Goal: Task Accomplishment & Management: Complete application form

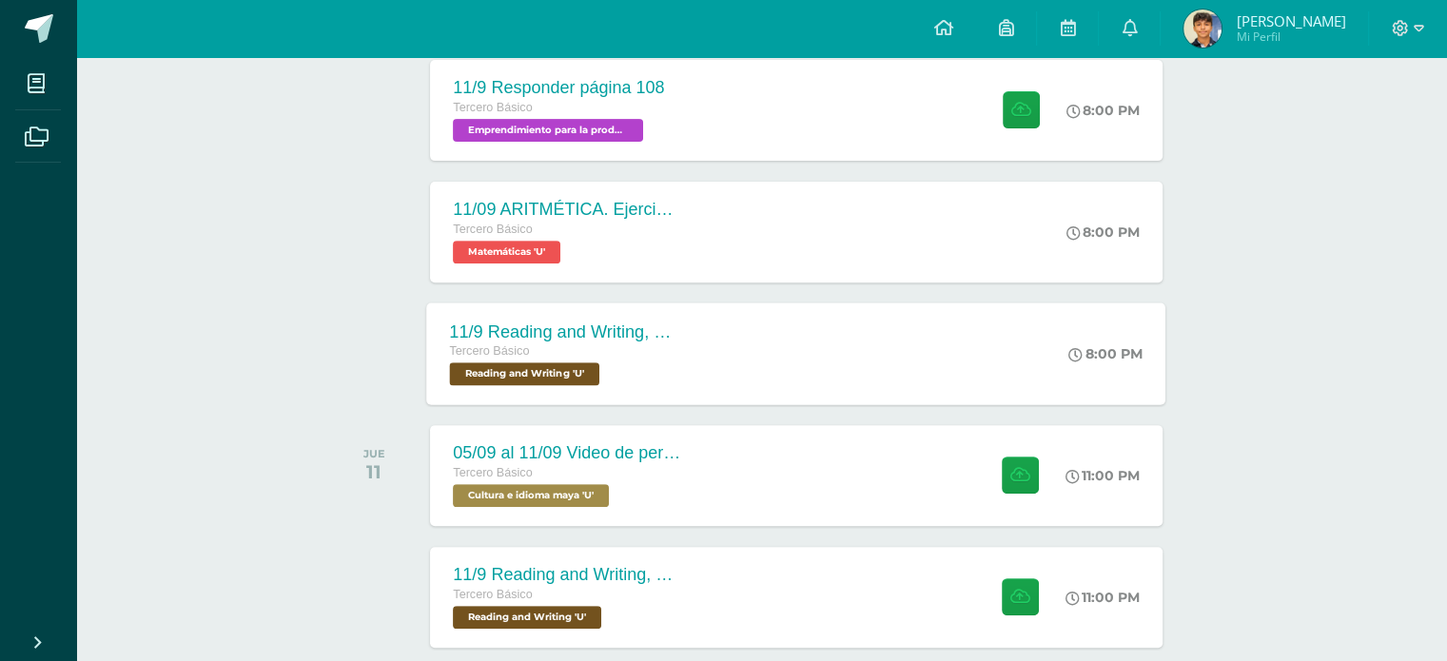
scroll to position [734, 0]
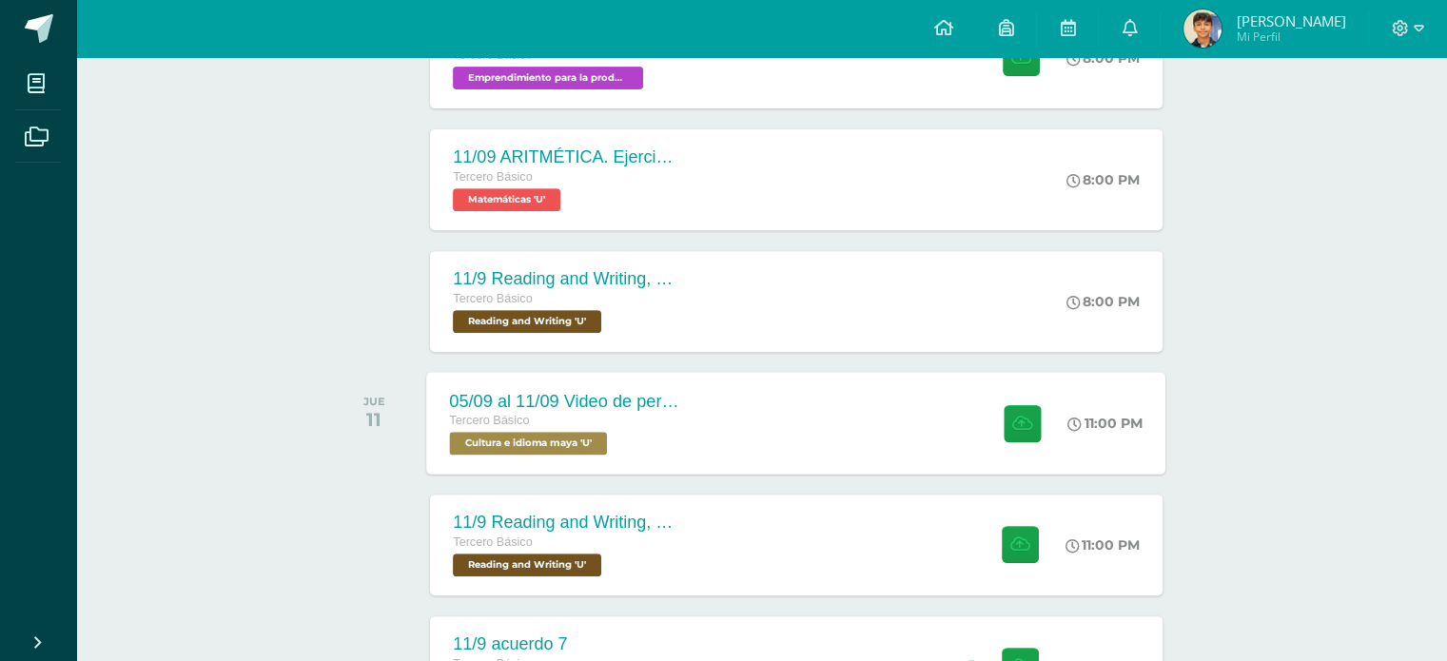
click at [727, 397] on div "05/09 al 11/09 Video de personaje destacado de [GEOGRAPHIC_DATA]. Tercero Básic…" at bounding box center [796, 423] width 739 height 102
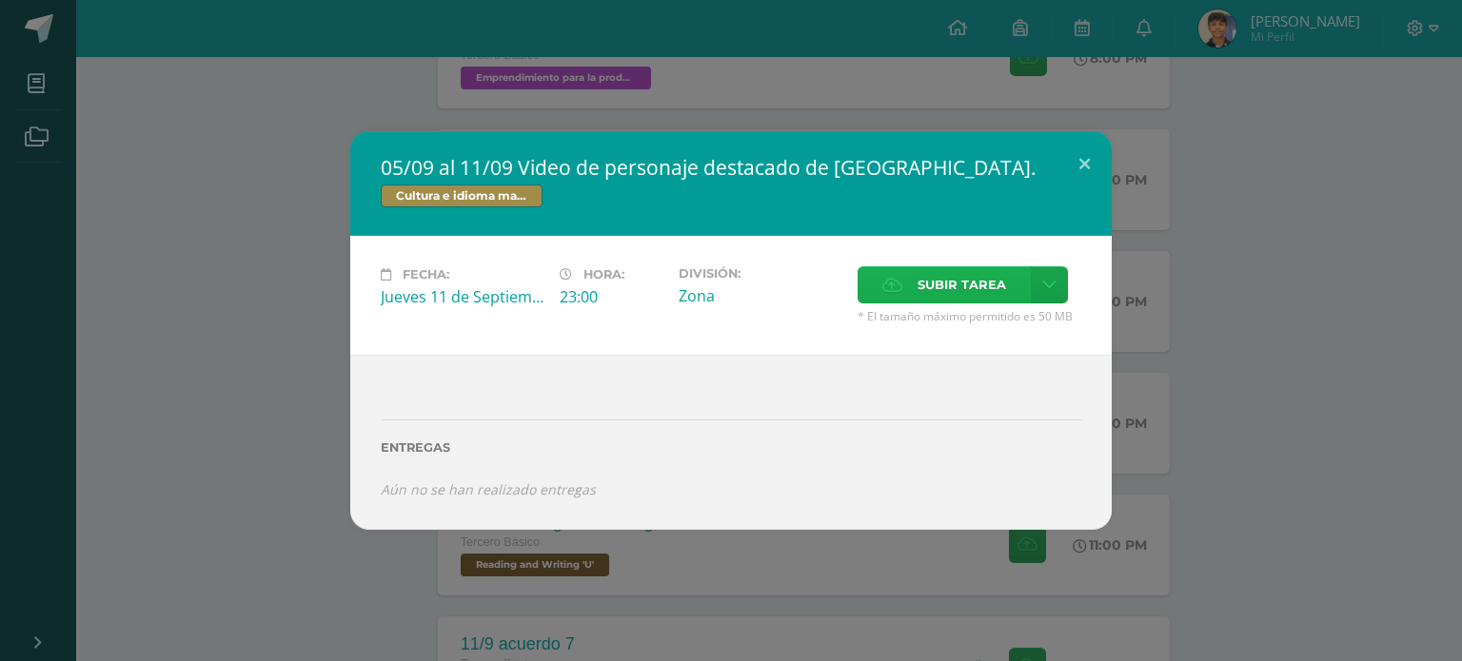
click at [899, 285] on icon at bounding box center [892, 285] width 20 height 12
click at [0, 0] on input "Subir tarea" at bounding box center [0, 0] width 0 height 0
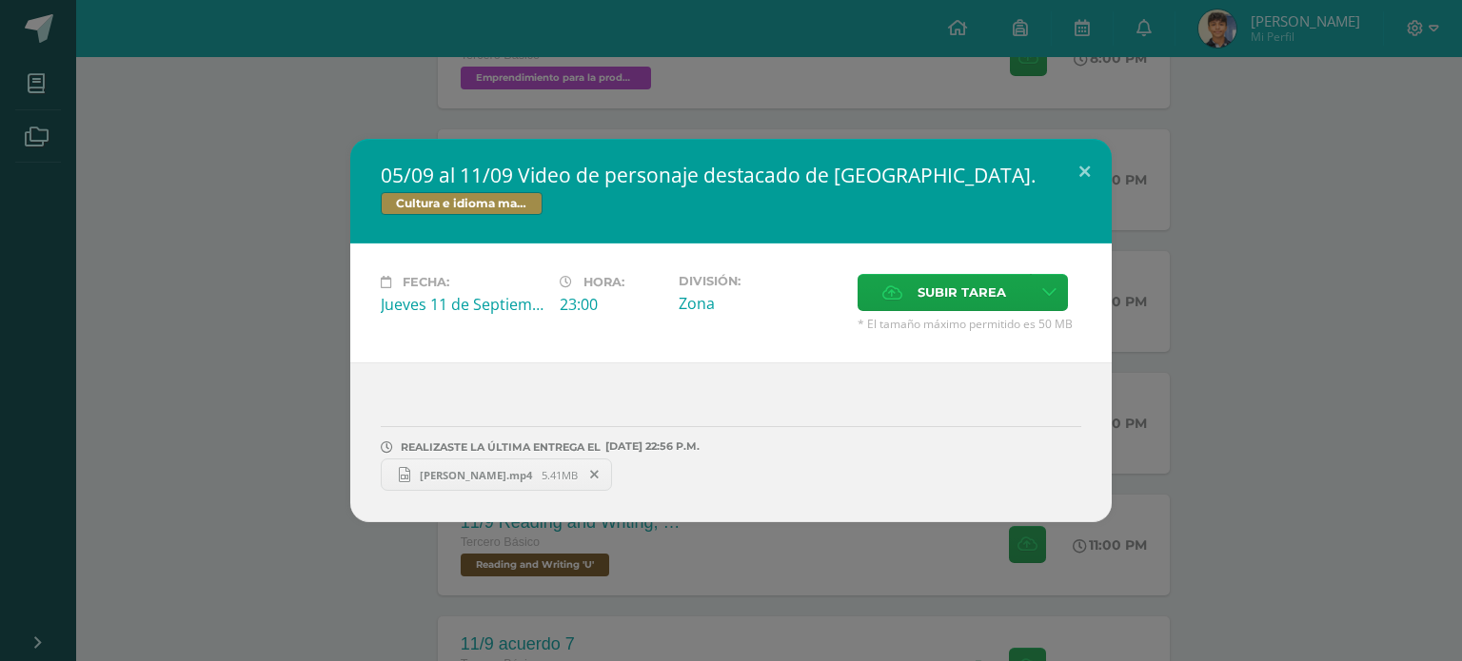
click at [1301, 418] on div "05/09 al 11/09 Video de personaje destacado de [GEOGRAPHIC_DATA]. Cultura e idi…" at bounding box center [731, 330] width 1446 height 383
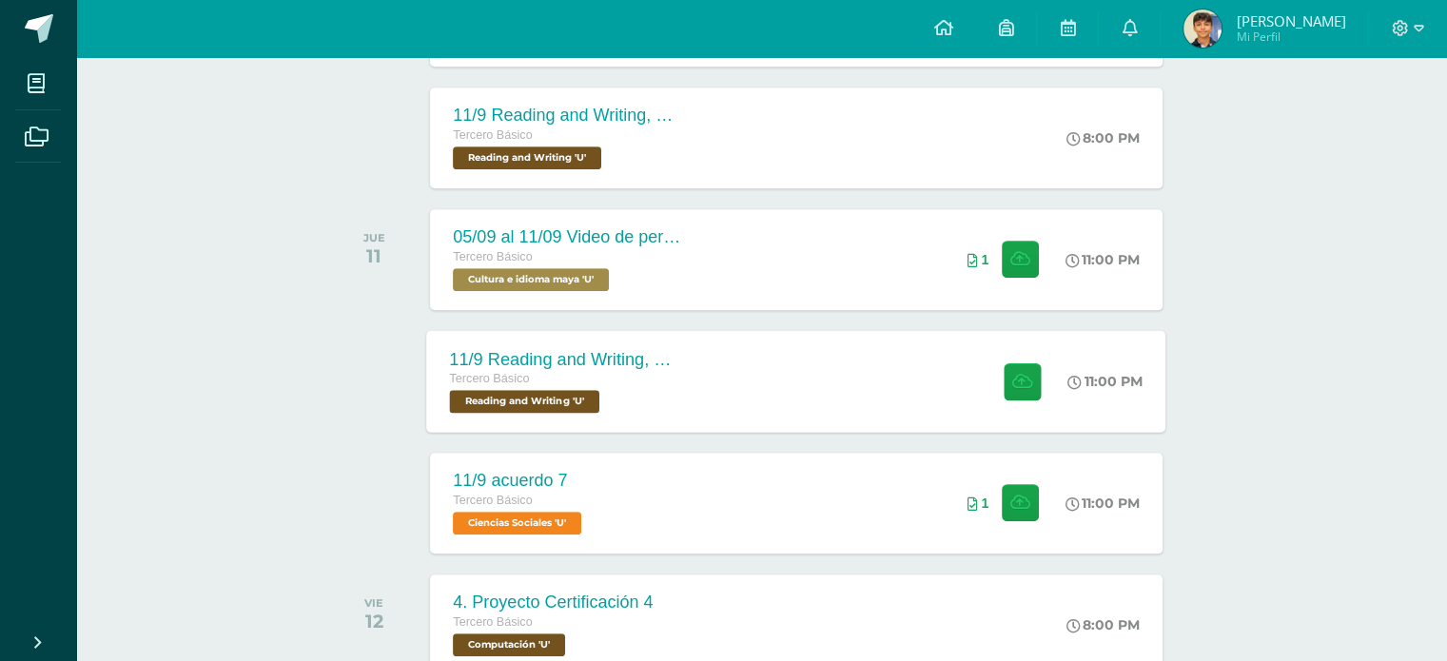
scroll to position [924, 0]
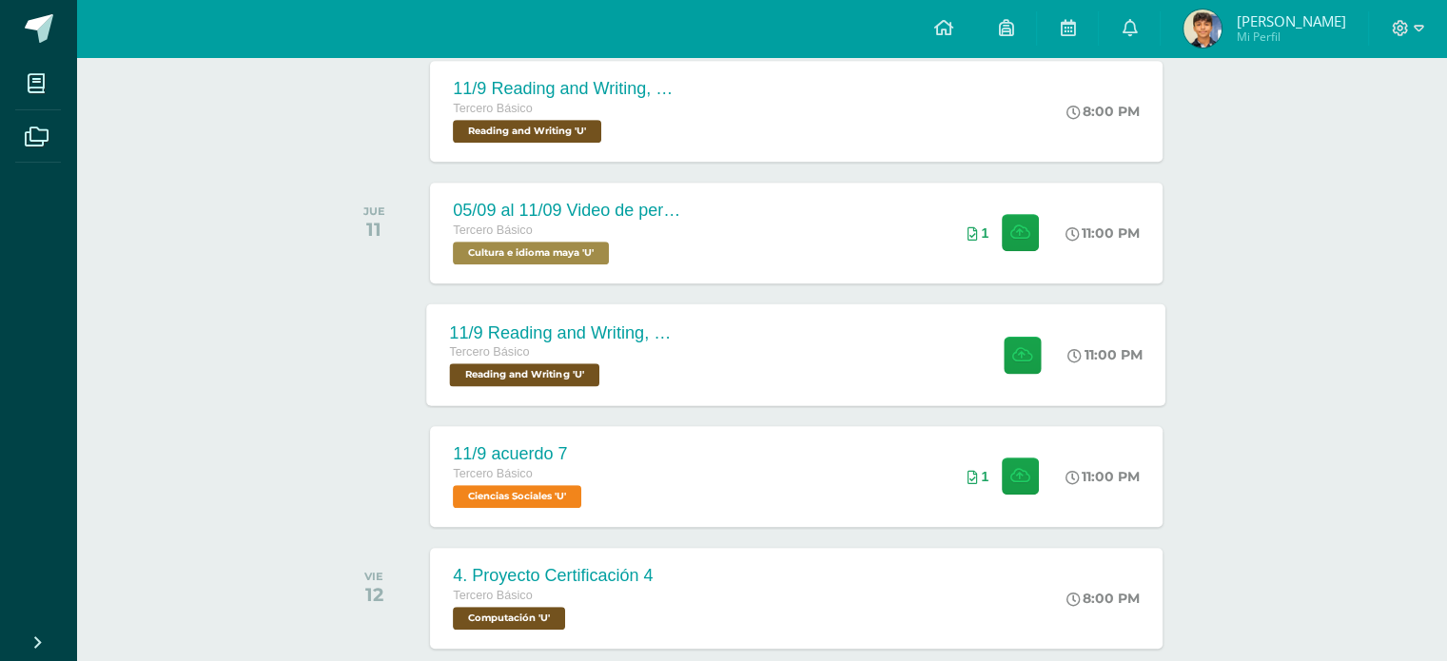
click at [757, 360] on div "11/9 Reading and Writing, Reading comprehension , p192,193,194 Tercero Básico R…" at bounding box center [796, 355] width 739 height 102
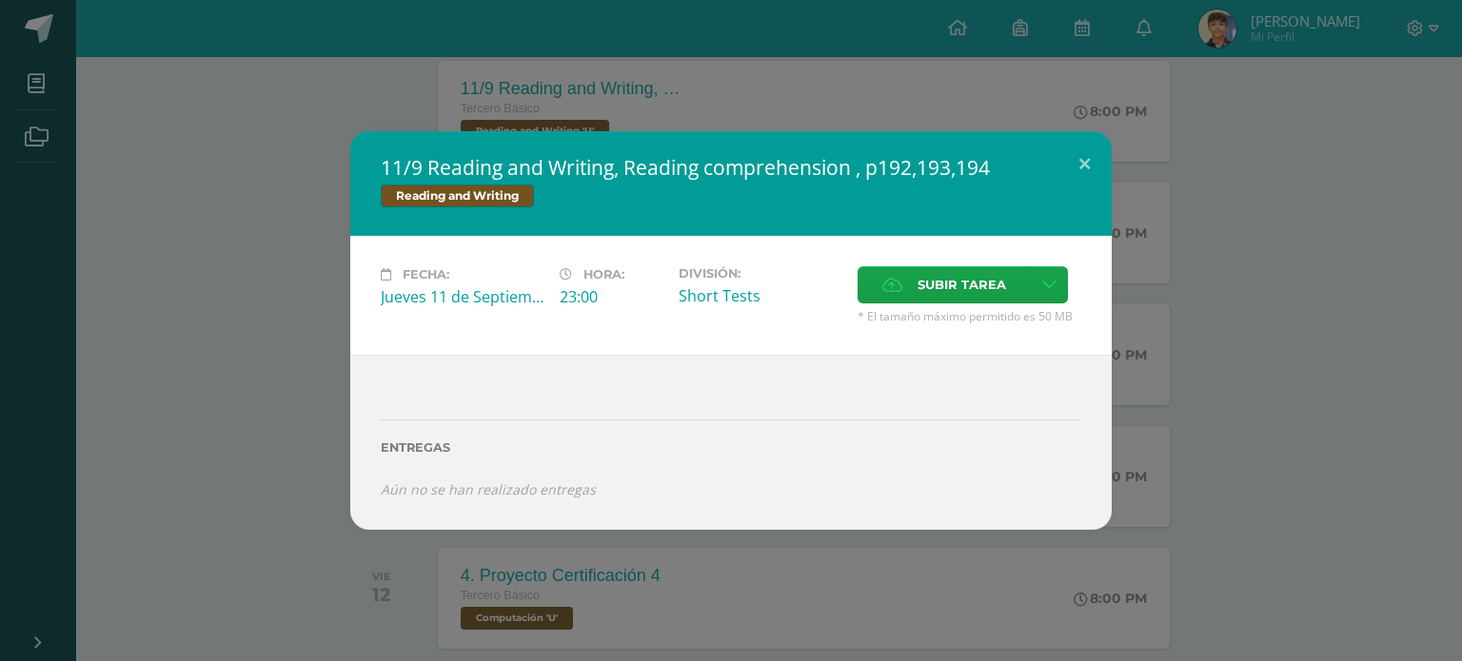
click at [308, 360] on div "11/9 Reading and Writing, Reading comprehension , p192,193,194 Reading and Writ…" at bounding box center [731, 330] width 1446 height 398
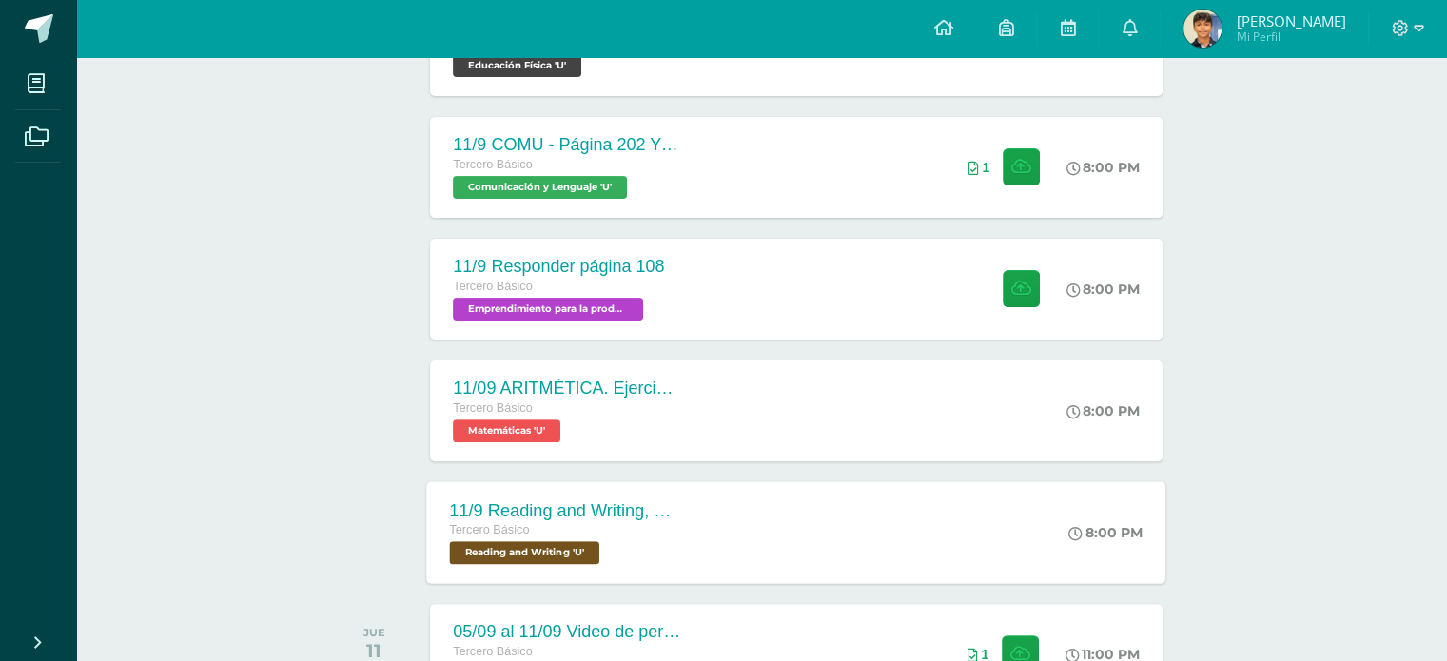
scroll to position [448, 0]
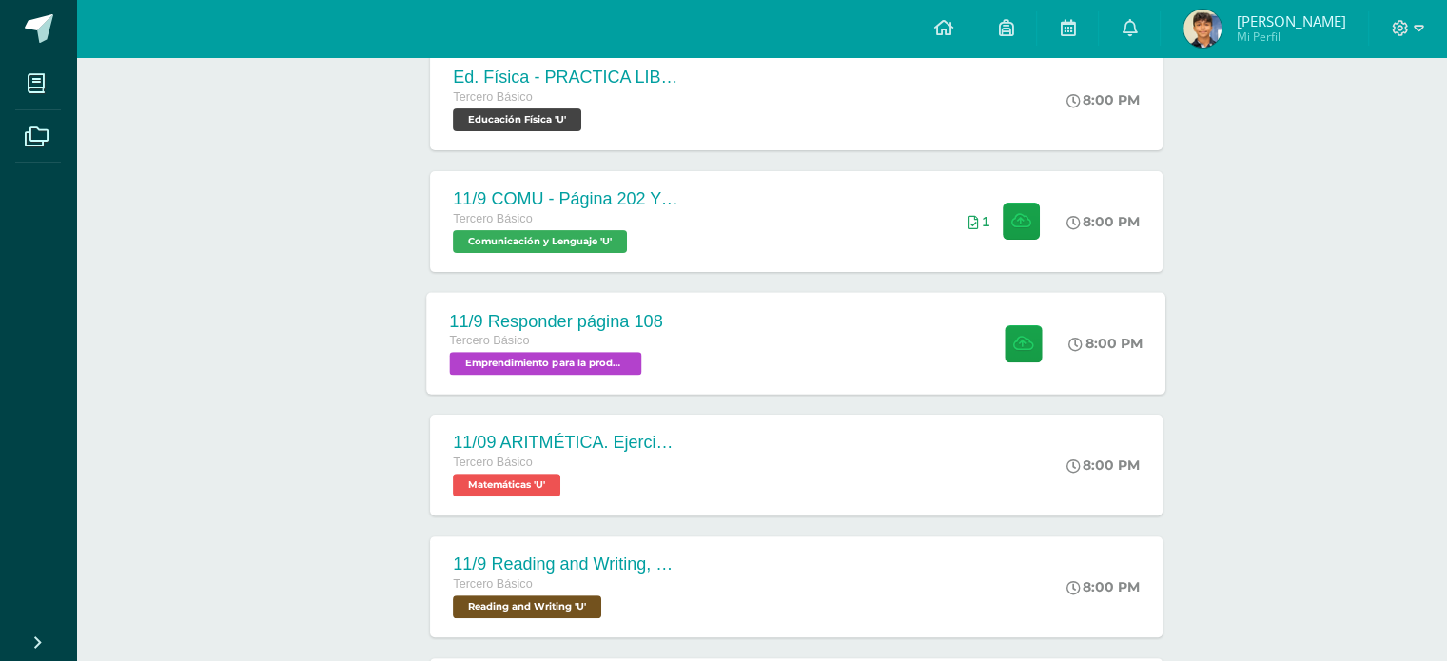
click at [718, 350] on div "11/9 Responder página 108 Tercero Básico Emprendimiento para la productividad '…" at bounding box center [796, 343] width 739 height 102
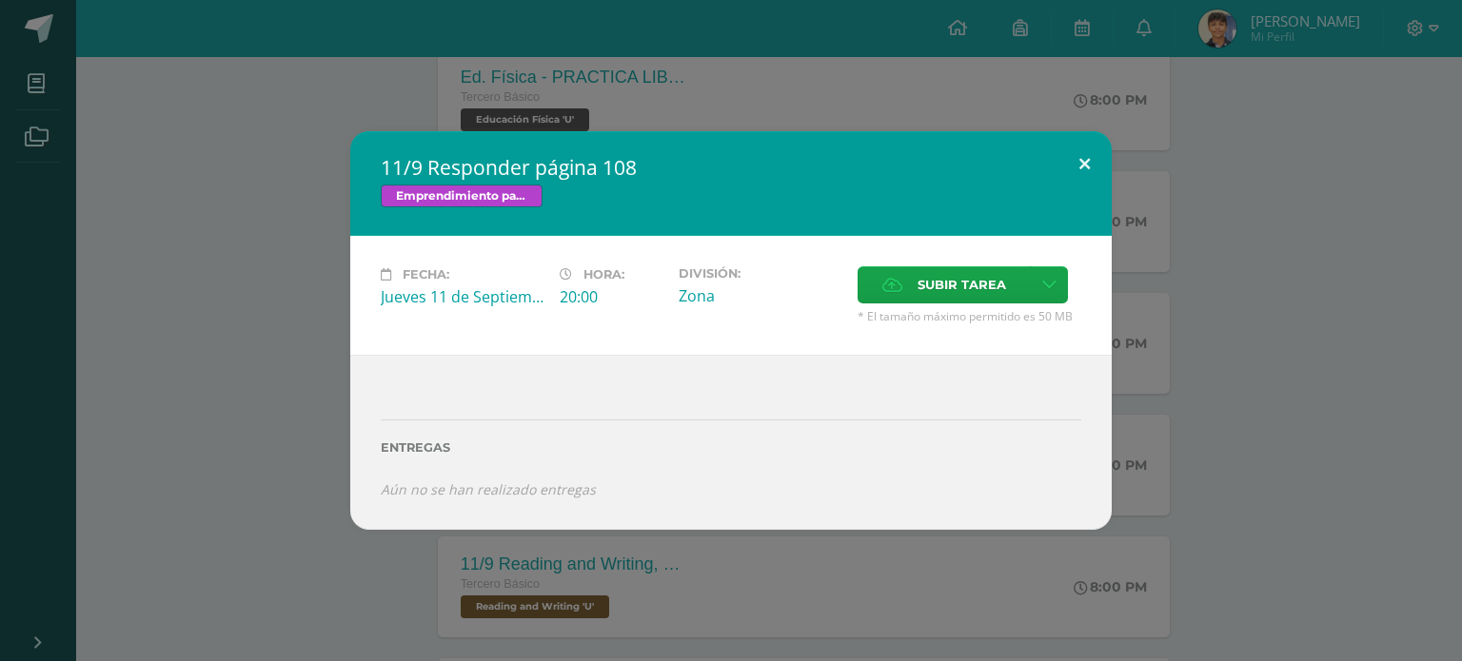
click at [1084, 176] on button at bounding box center [1084, 163] width 54 height 65
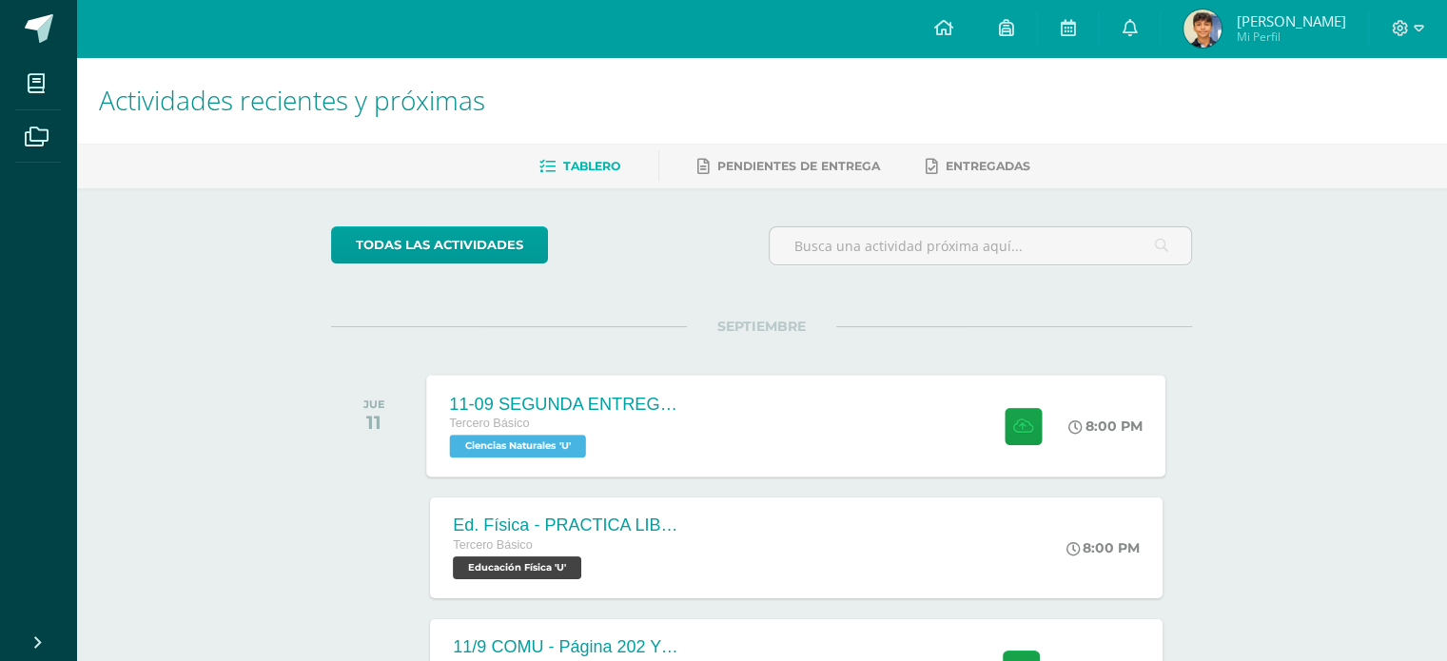
click at [746, 388] on div "11-09 SEGUNDA ENTREGA DE GUÍA Tercero Básico Ciencias Naturales 'U' 8:00 PM 11-…" at bounding box center [796, 426] width 739 height 102
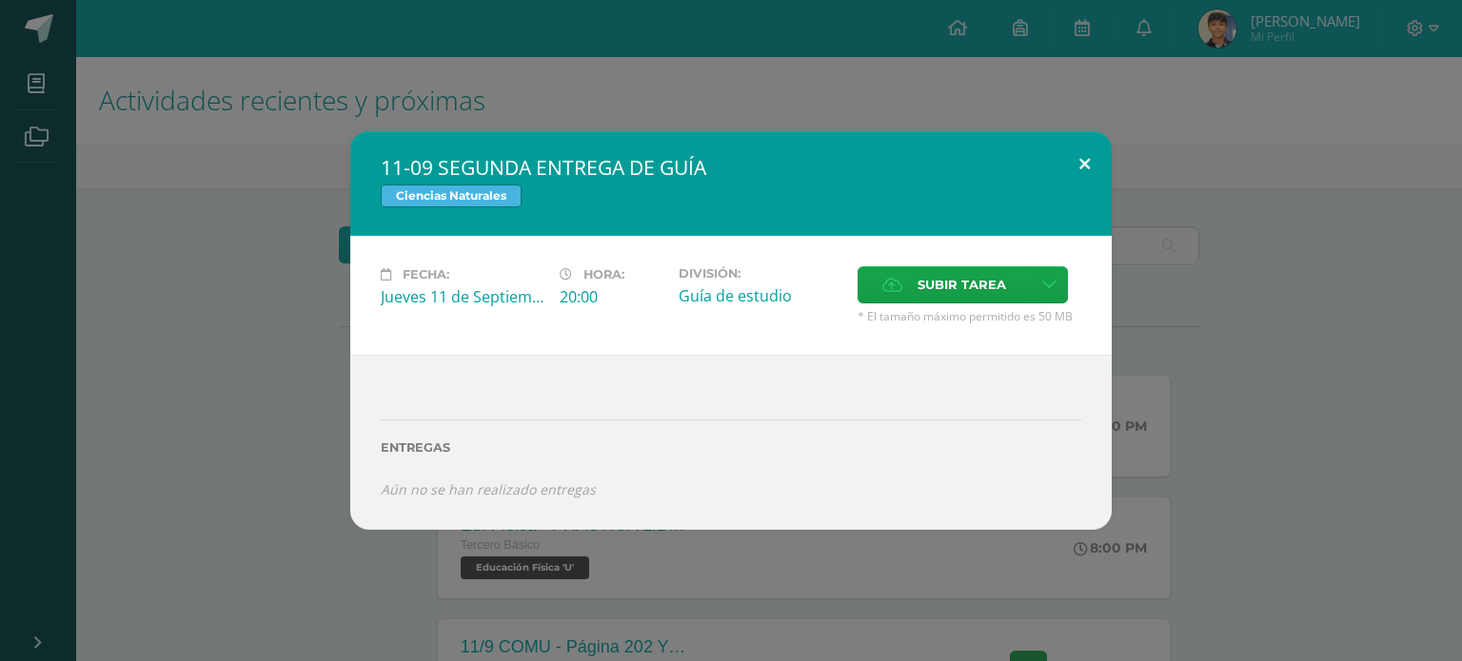
click at [1085, 167] on button at bounding box center [1084, 163] width 54 height 65
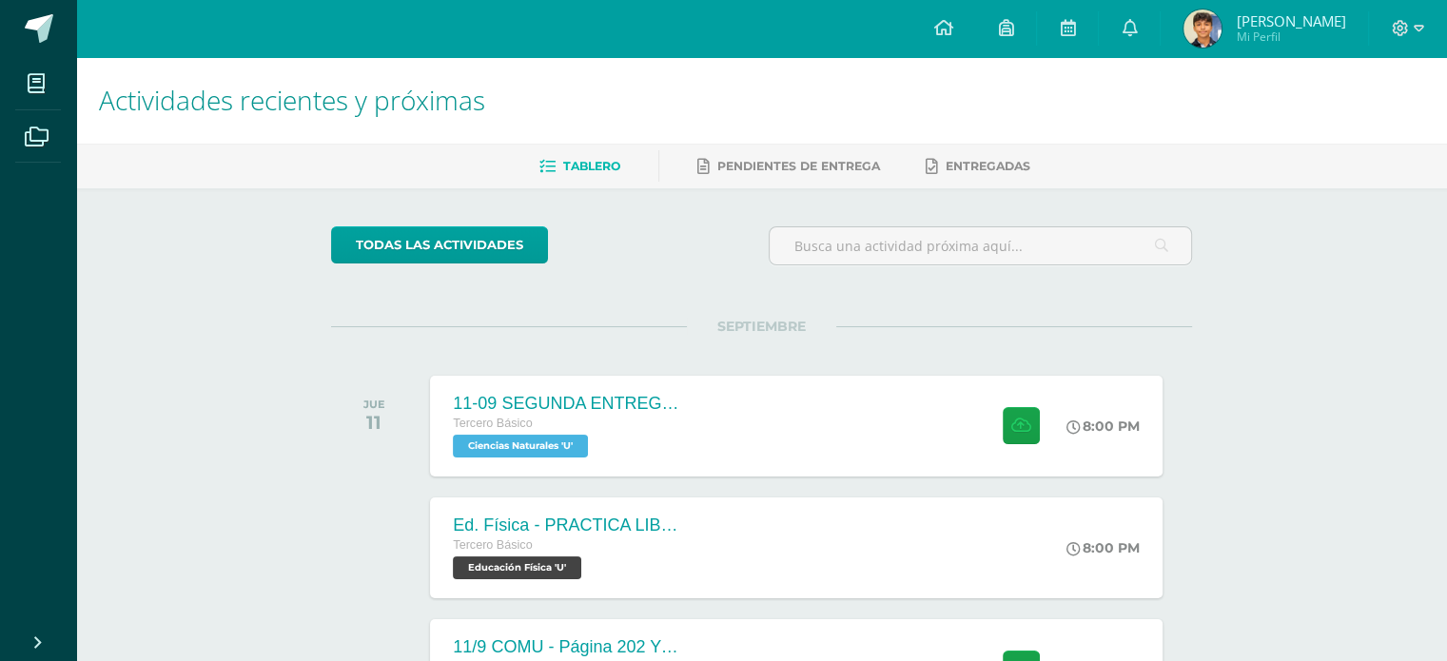
click at [1312, 15] on span "[PERSON_NAME]" at bounding box center [1290, 20] width 109 height 19
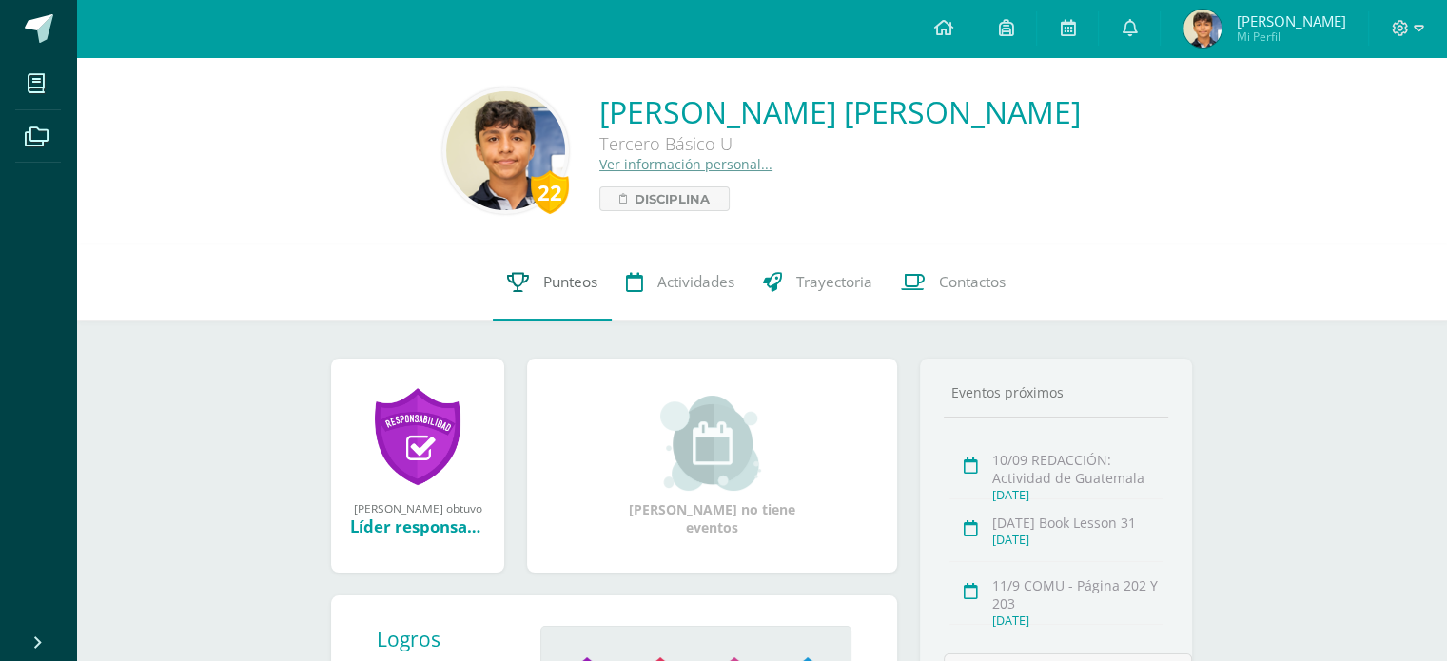
click at [573, 302] on link "Punteos" at bounding box center [552, 283] width 119 height 76
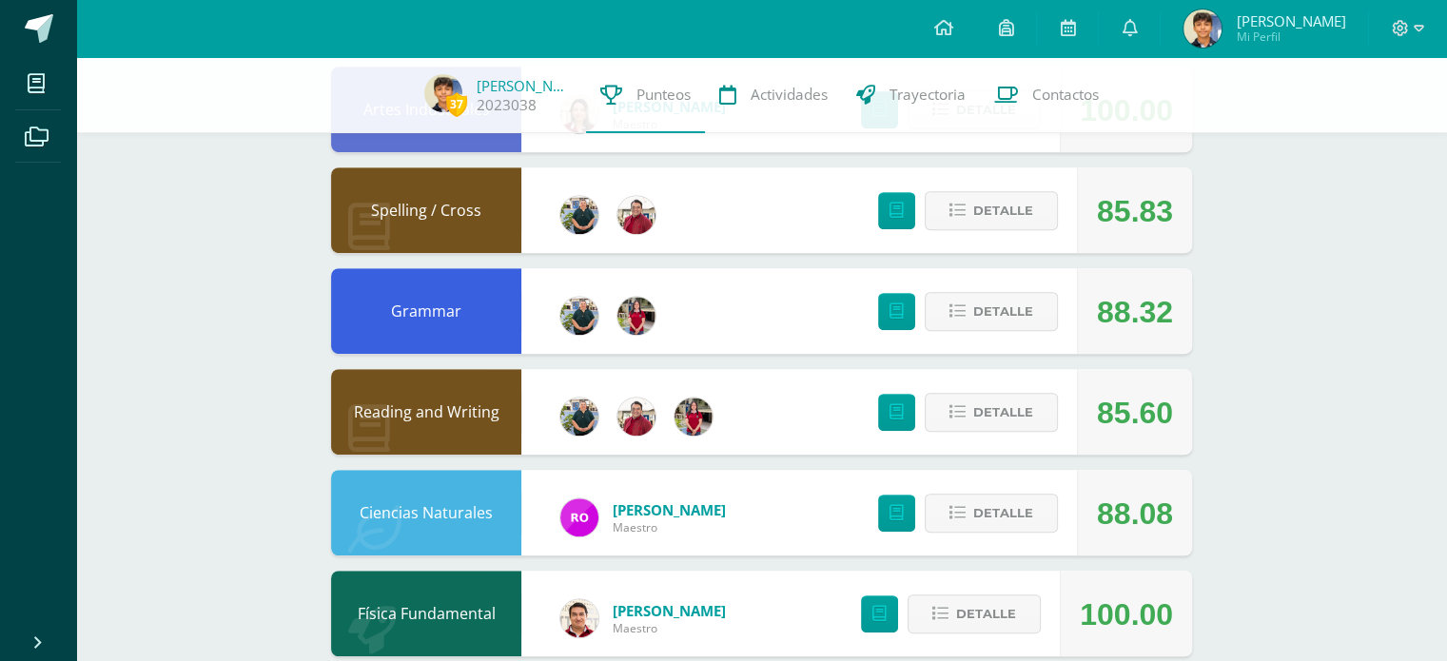
scroll to position [1047, 0]
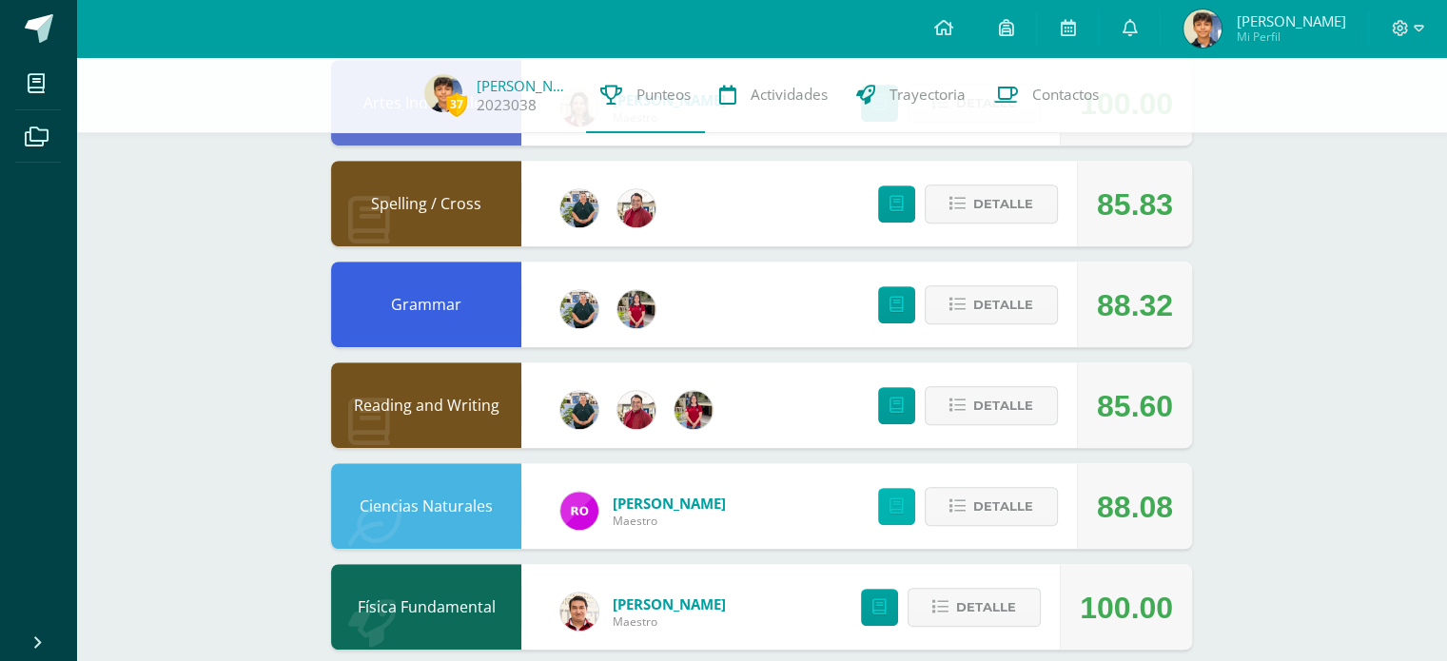
click at [893, 507] on icon at bounding box center [897, 507] width 14 height 16
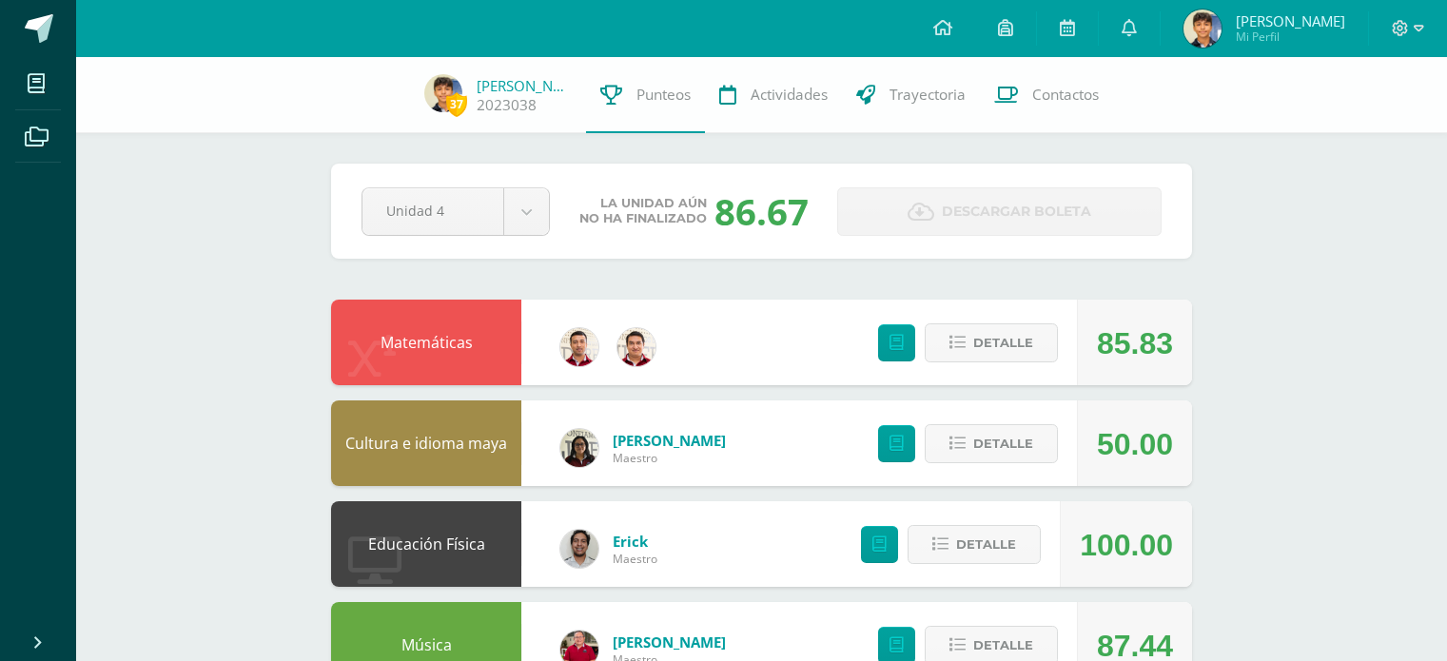
scroll to position [1047, 0]
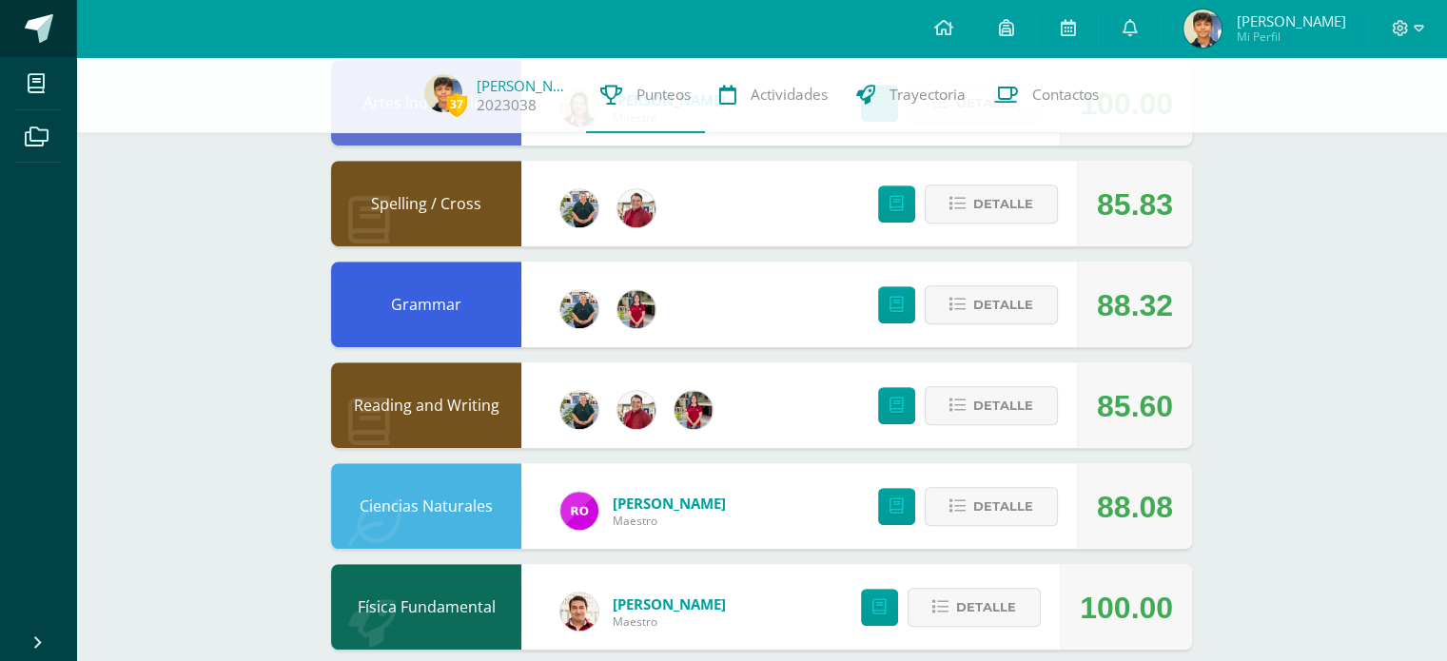
click at [30, 26] on span at bounding box center [39, 28] width 29 height 29
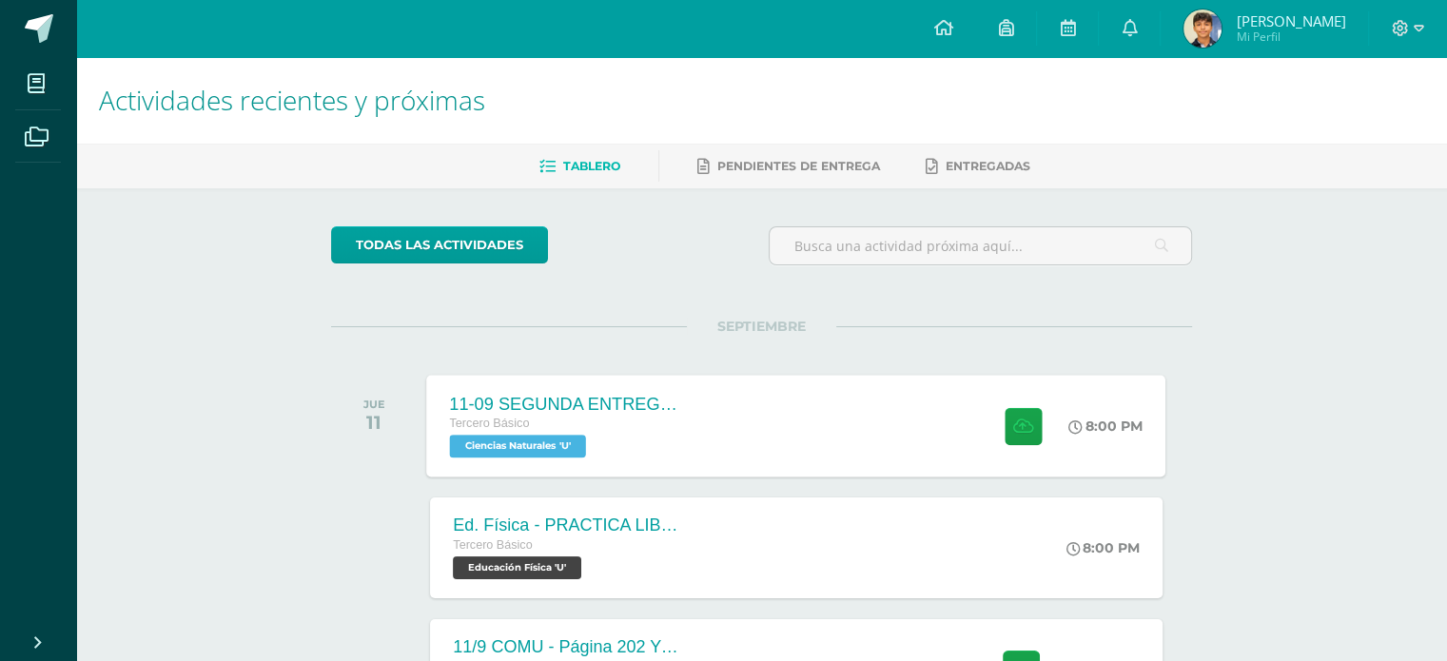
click at [693, 403] on div "11-09 SEGUNDA ENTREGA DE GUÍA Tercero Básico Ciencias Naturales 'U'" at bounding box center [565, 426] width 277 height 102
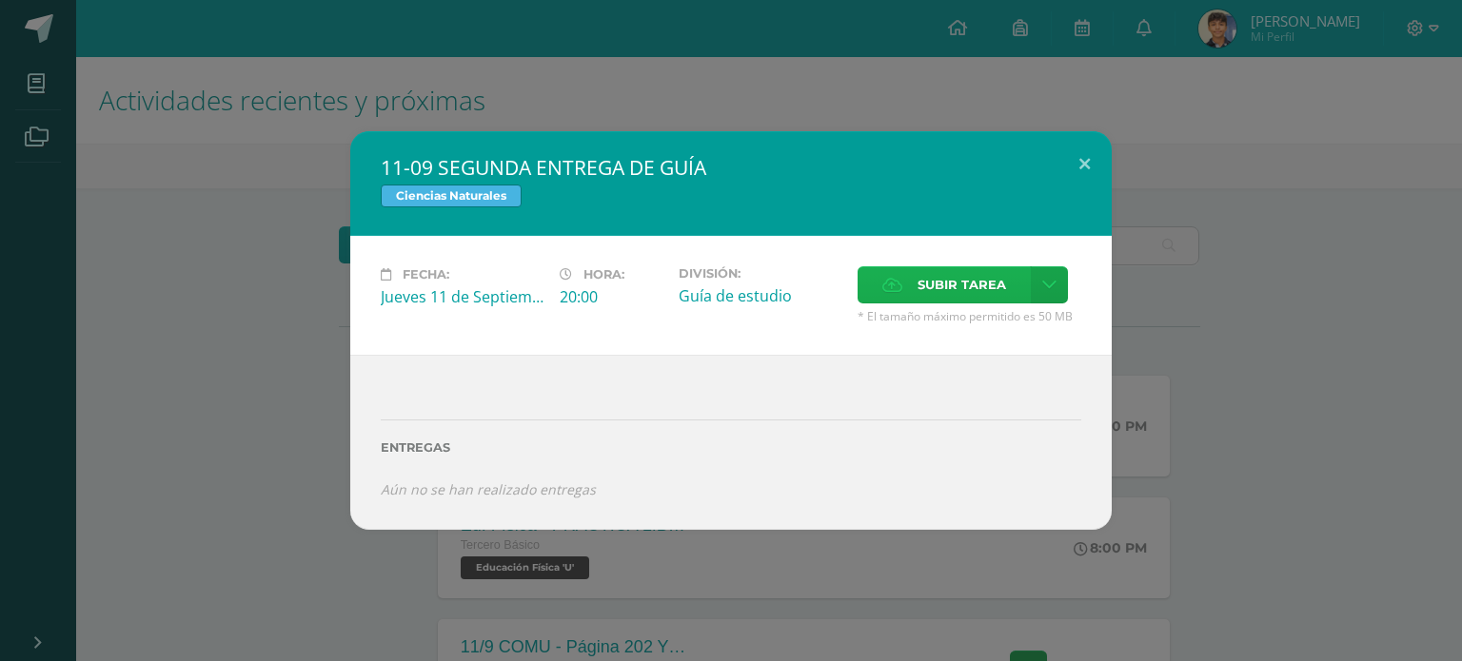
click at [913, 277] on label "Subir tarea" at bounding box center [943, 284] width 173 height 37
click at [0, 0] on input "Subir tarea" at bounding box center [0, 0] width 0 height 0
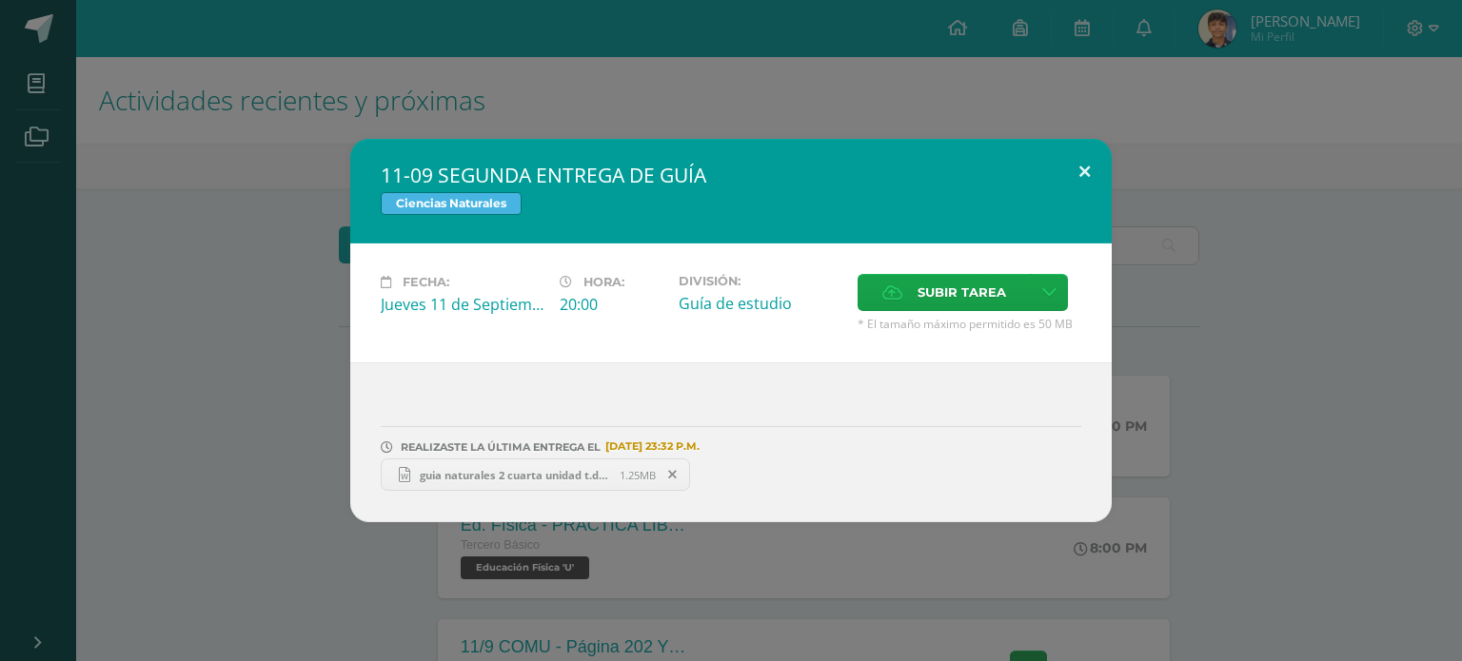
click at [1084, 172] on button at bounding box center [1084, 171] width 54 height 65
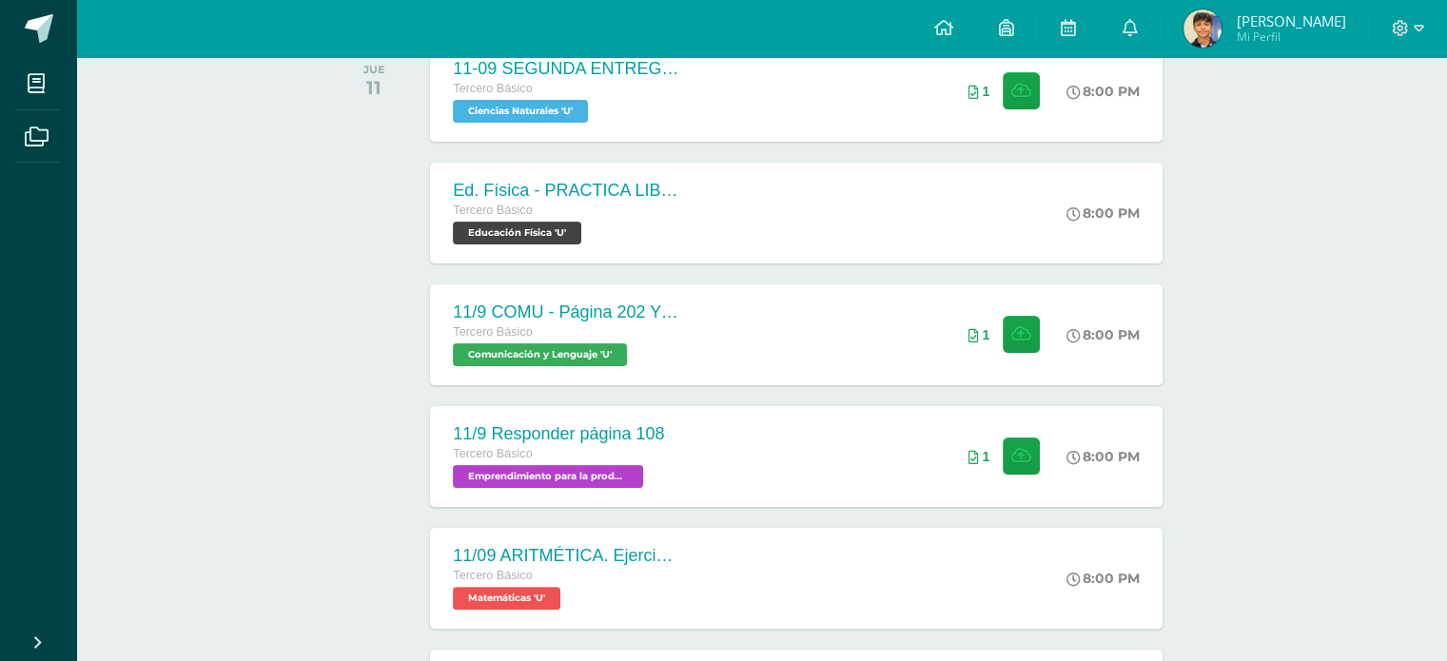
scroll to position [543, 0]
